Goal: Complete application form

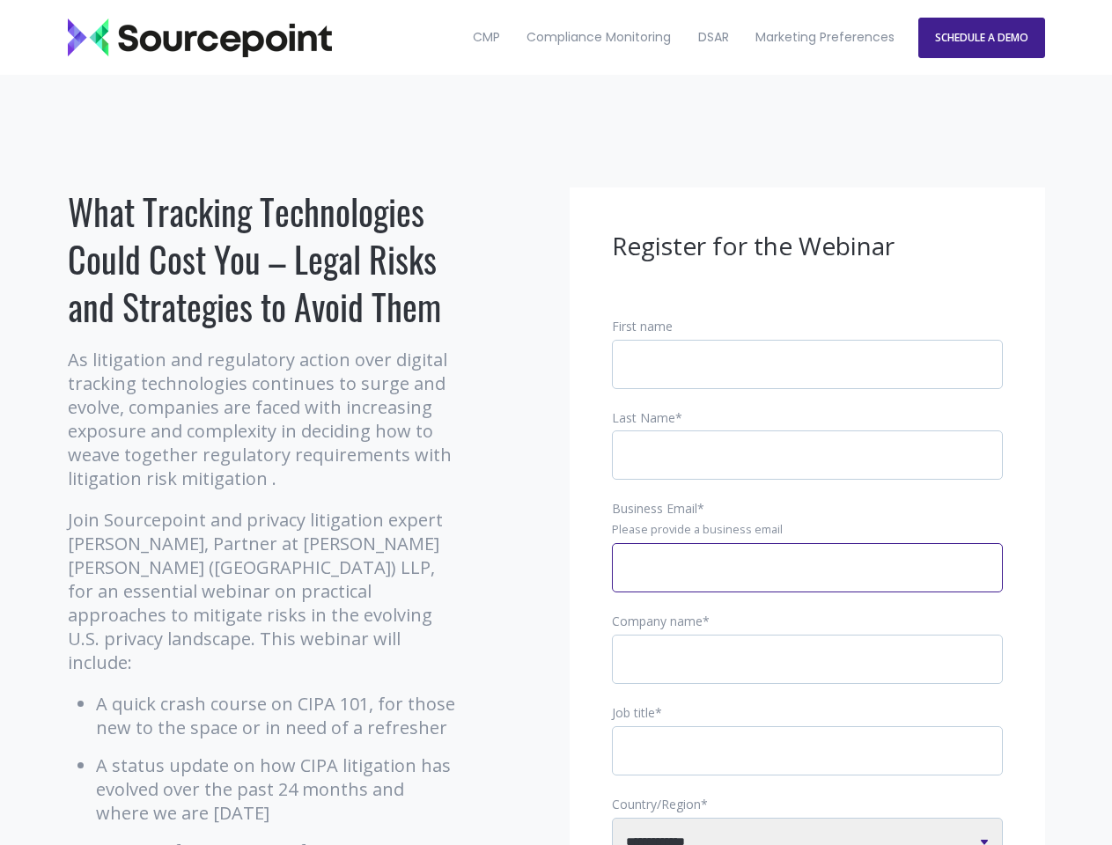
click at [807, 582] on input "Business Email *" at bounding box center [807, 567] width 391 height 49
